Goal: Navigation & Orientation: Find specific page/section

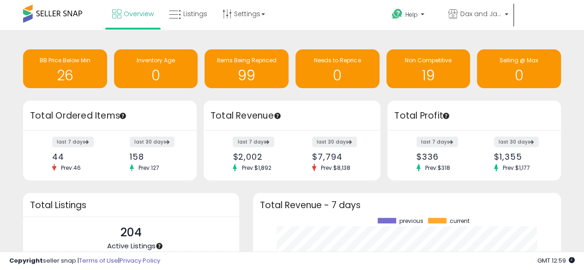
scroll to position [128, 289]
click at [129, 12] on span "Overview" at bounding box center [139, 13] width 30 height 9
click at [51, 16] on span at bounding box center [52, 14] width 59 height 18
click at [55, 10] on span at bounding box center [52, 14] width 59 height 18
